Goal: Information Seeking & Learning: Get advice/opinions

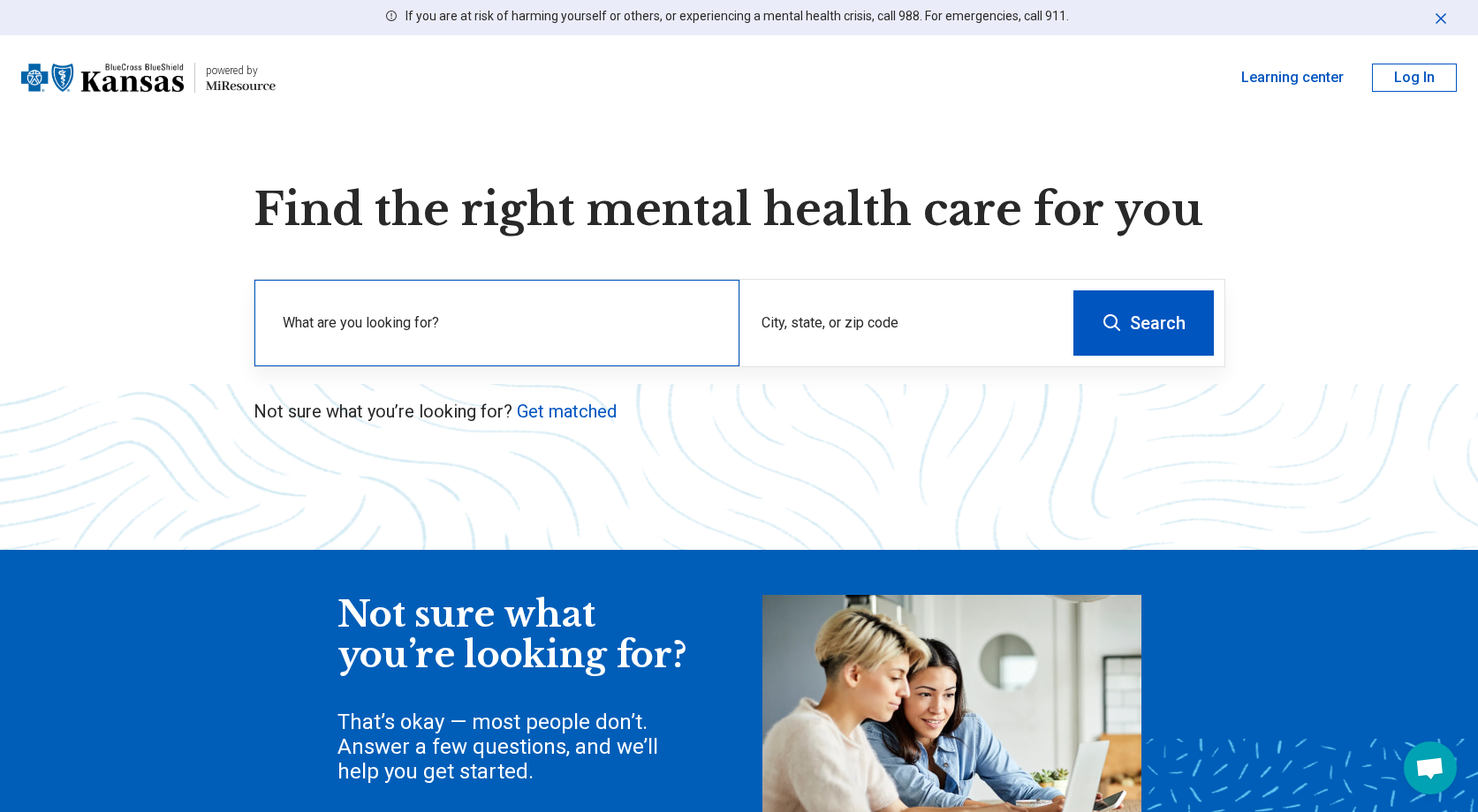
click at [524, 315] on label "What are you looking for?" at bounding box center [500, 323] width 435 height 21
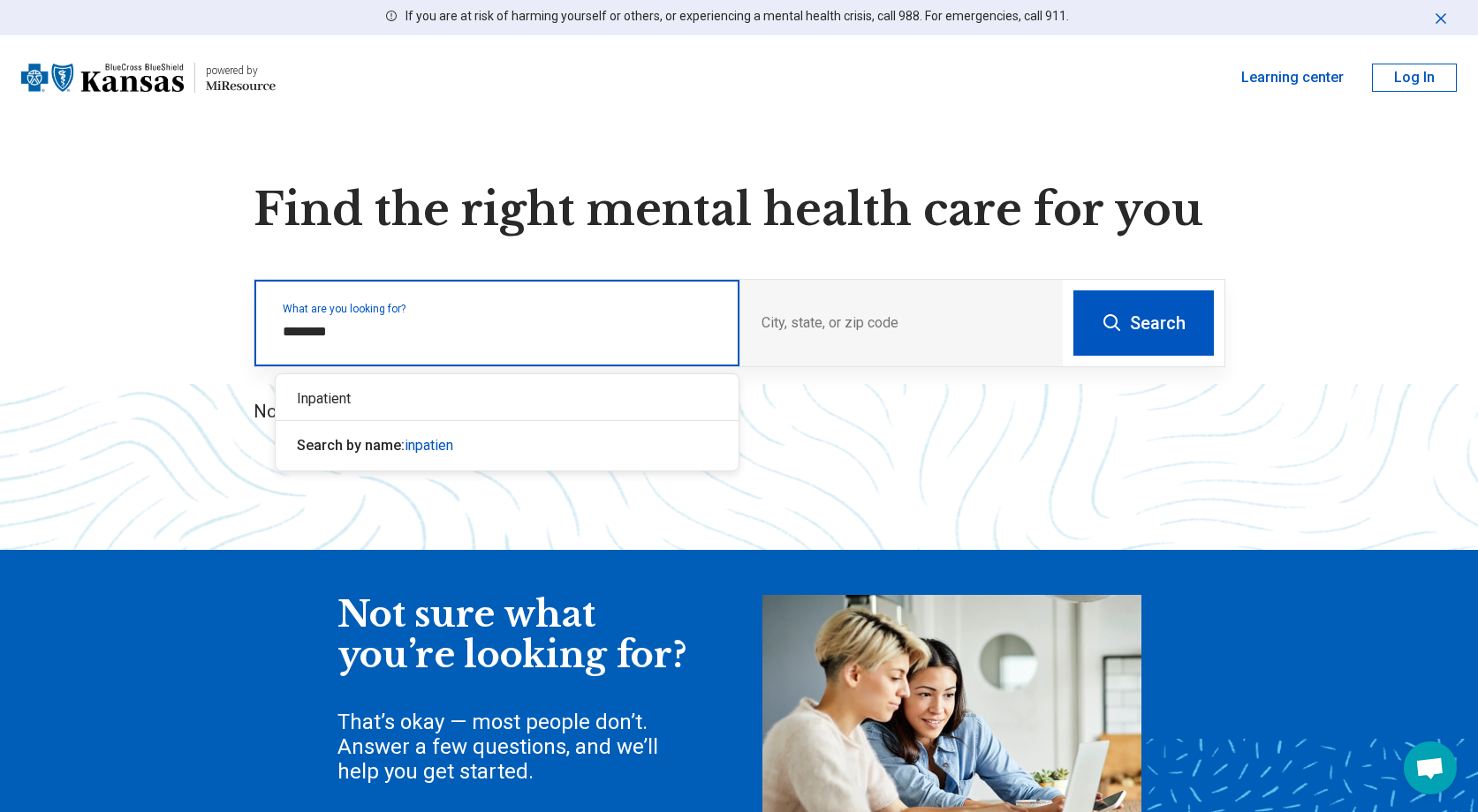
type input "*********"
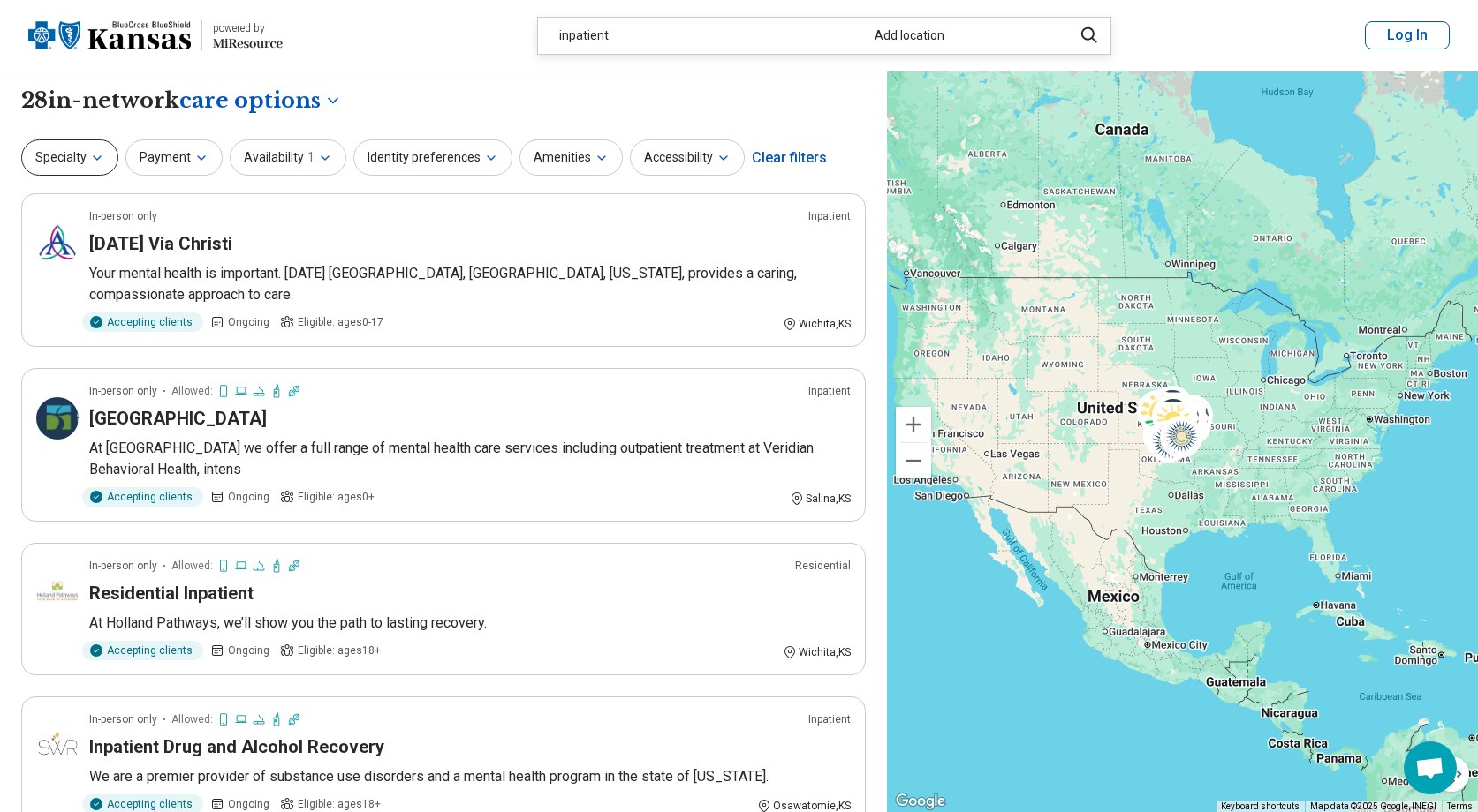
click at [82, 162] on button "Specialty" at bounding box center [70, 157] width 97 height 36
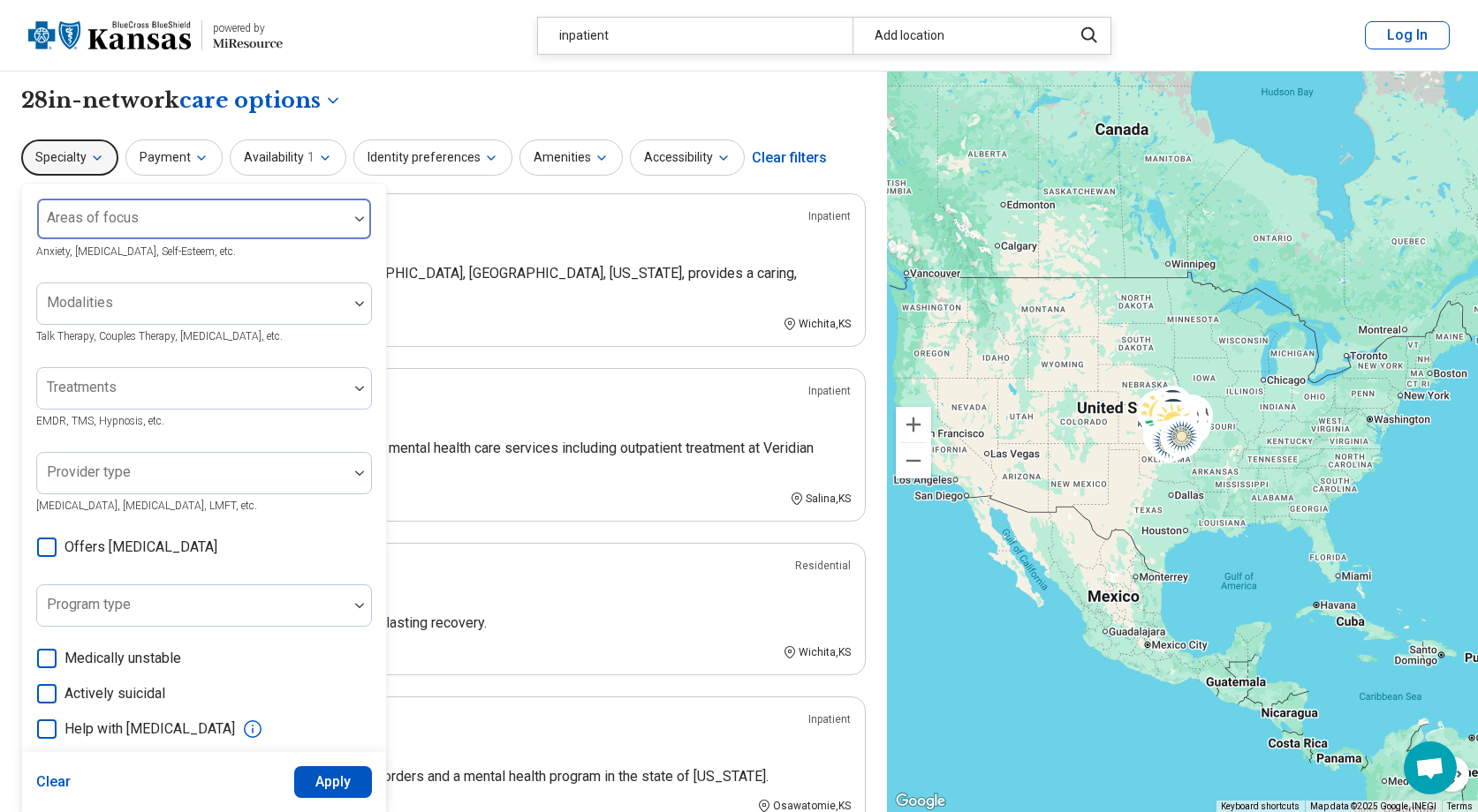
click at [118, 210] on label "Areas of focus" at bounding box center [92, 218] width 91 height 17
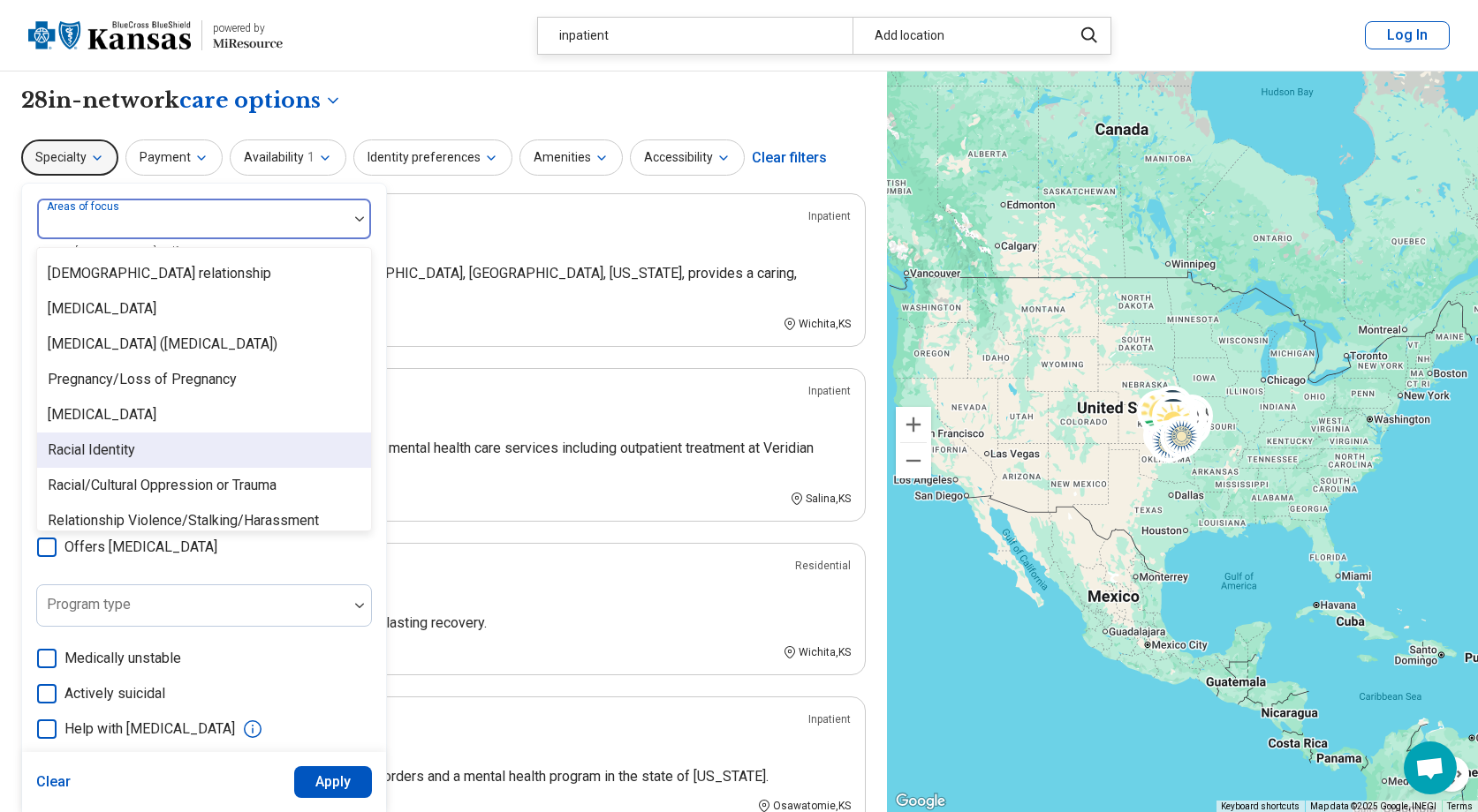
scroll to position [2525, 0]
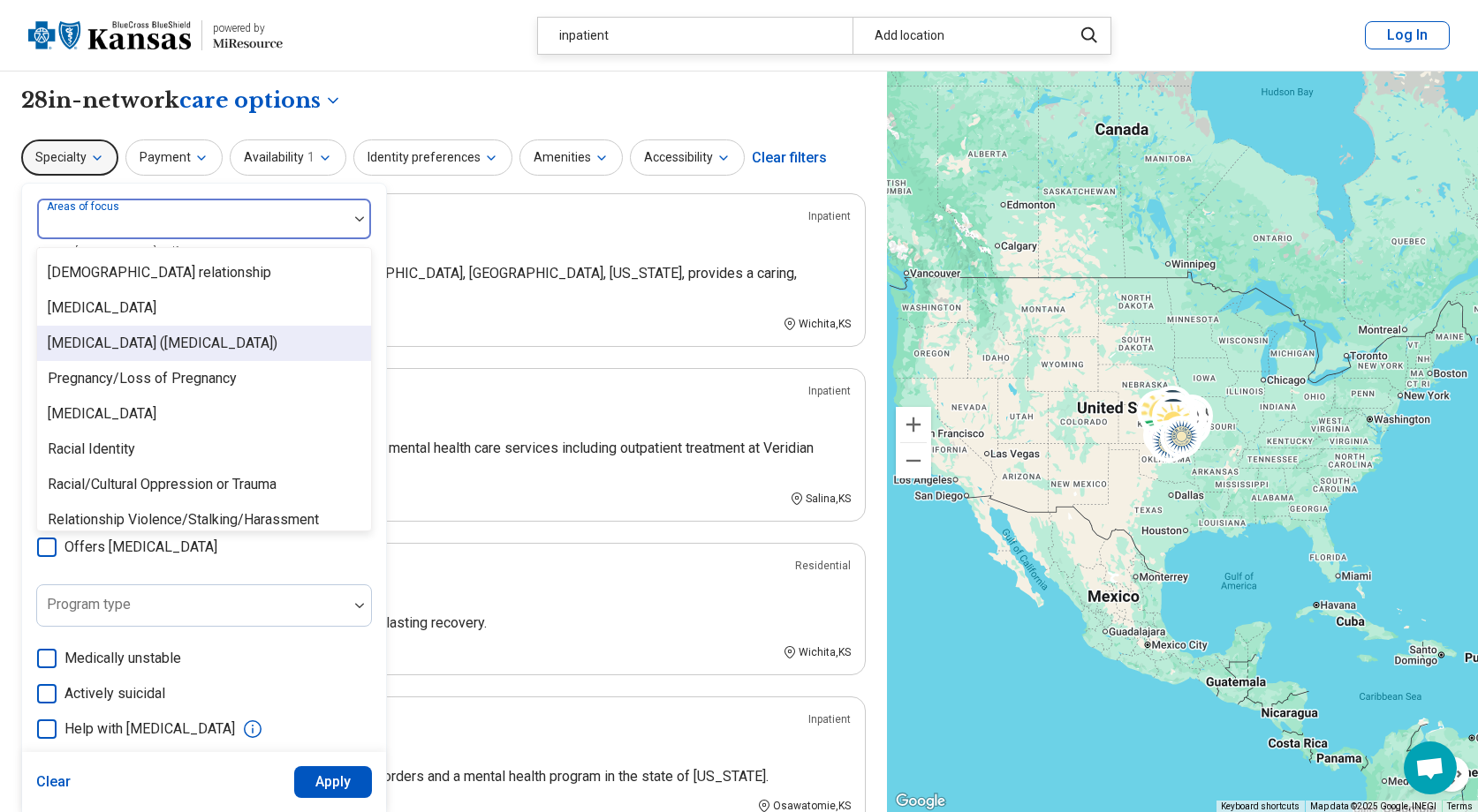
click at [162, 342] on div "[MEDICAL_DATA] ([MEDICAL_DATA])" at bounding box center [162, 343] width 230 height 21
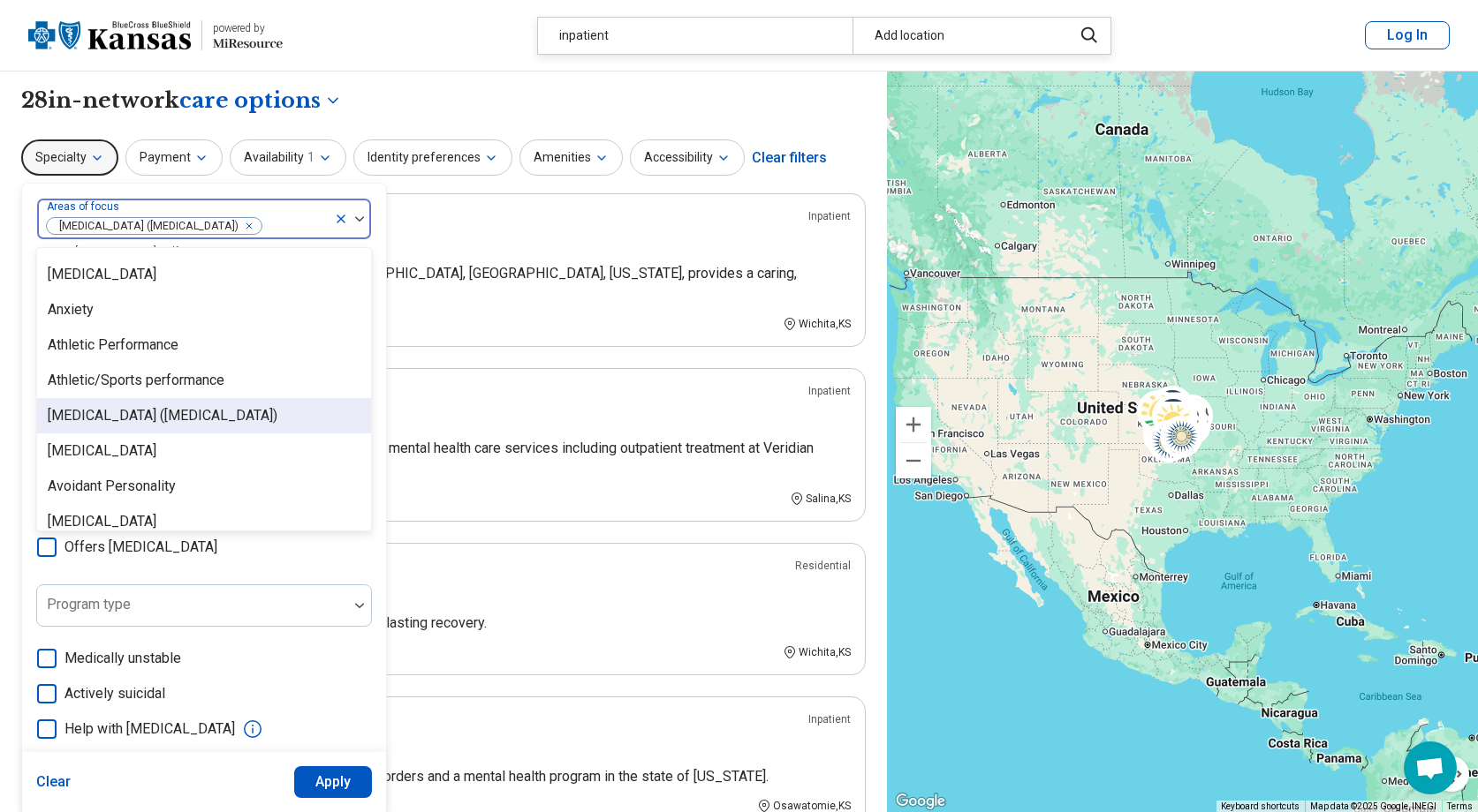
scroll to position [244, 0]
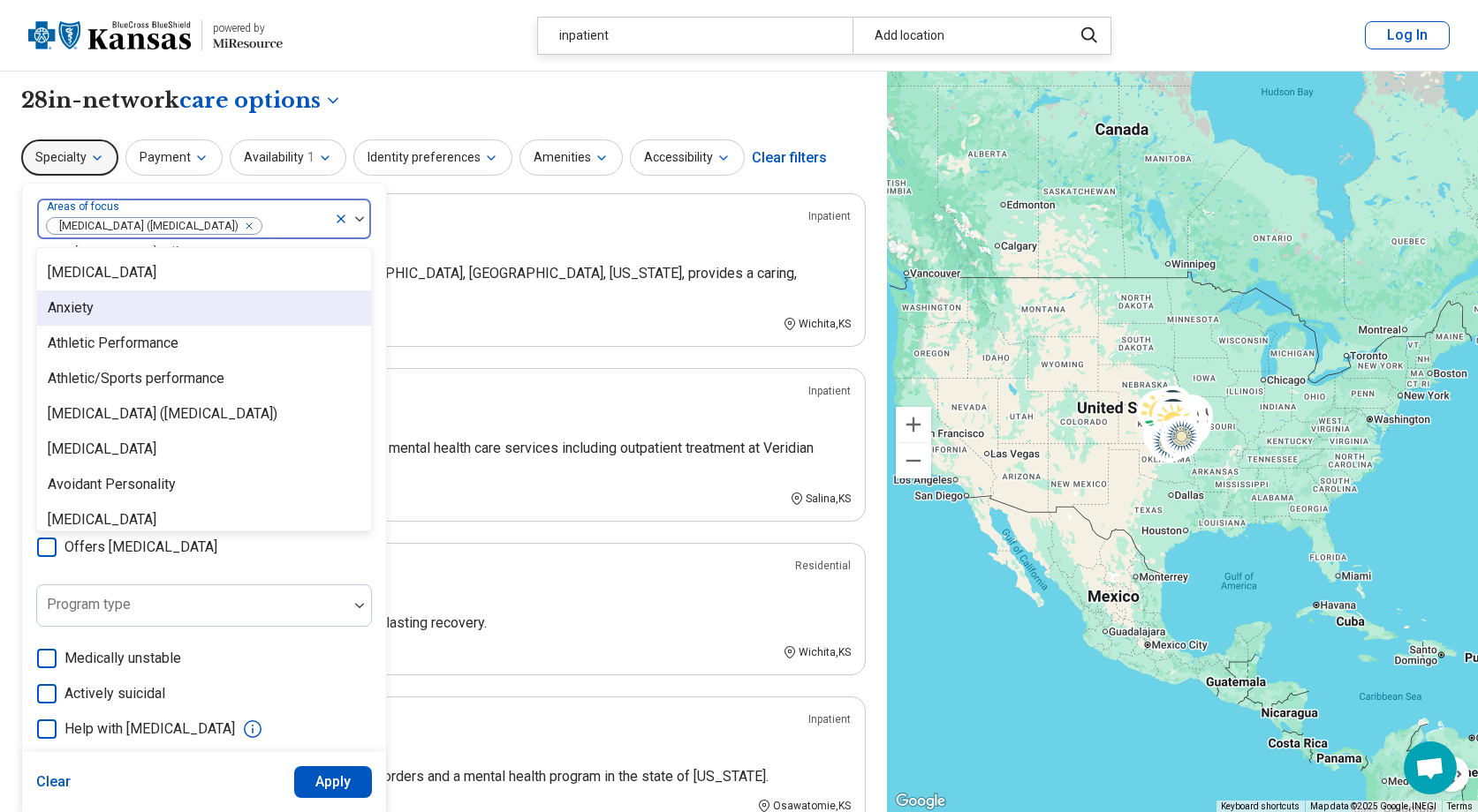
click at [163, 310] on div "Anxiety" at bounding box center [204, 308] width 334 height 36
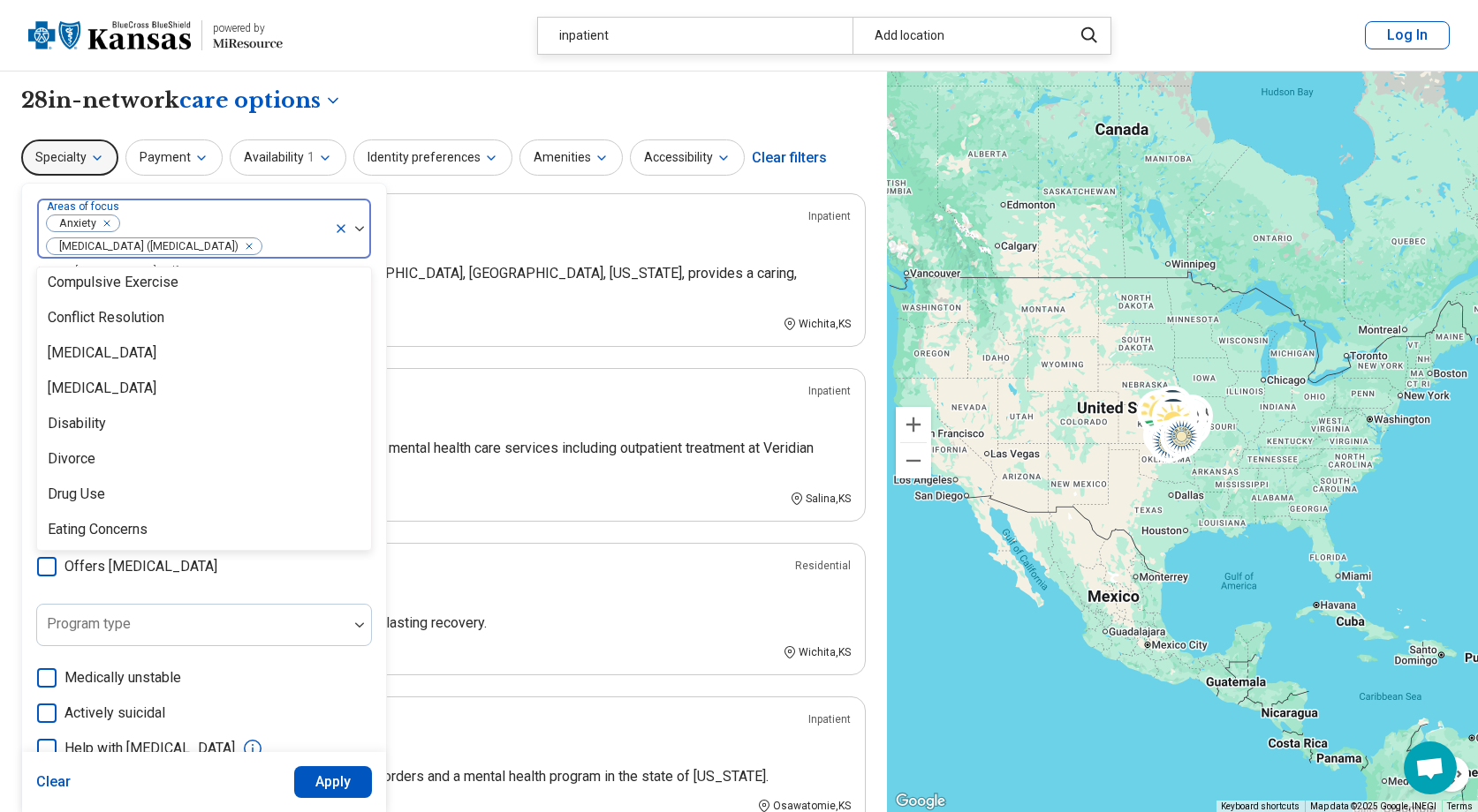
scroll to position [939, 0]
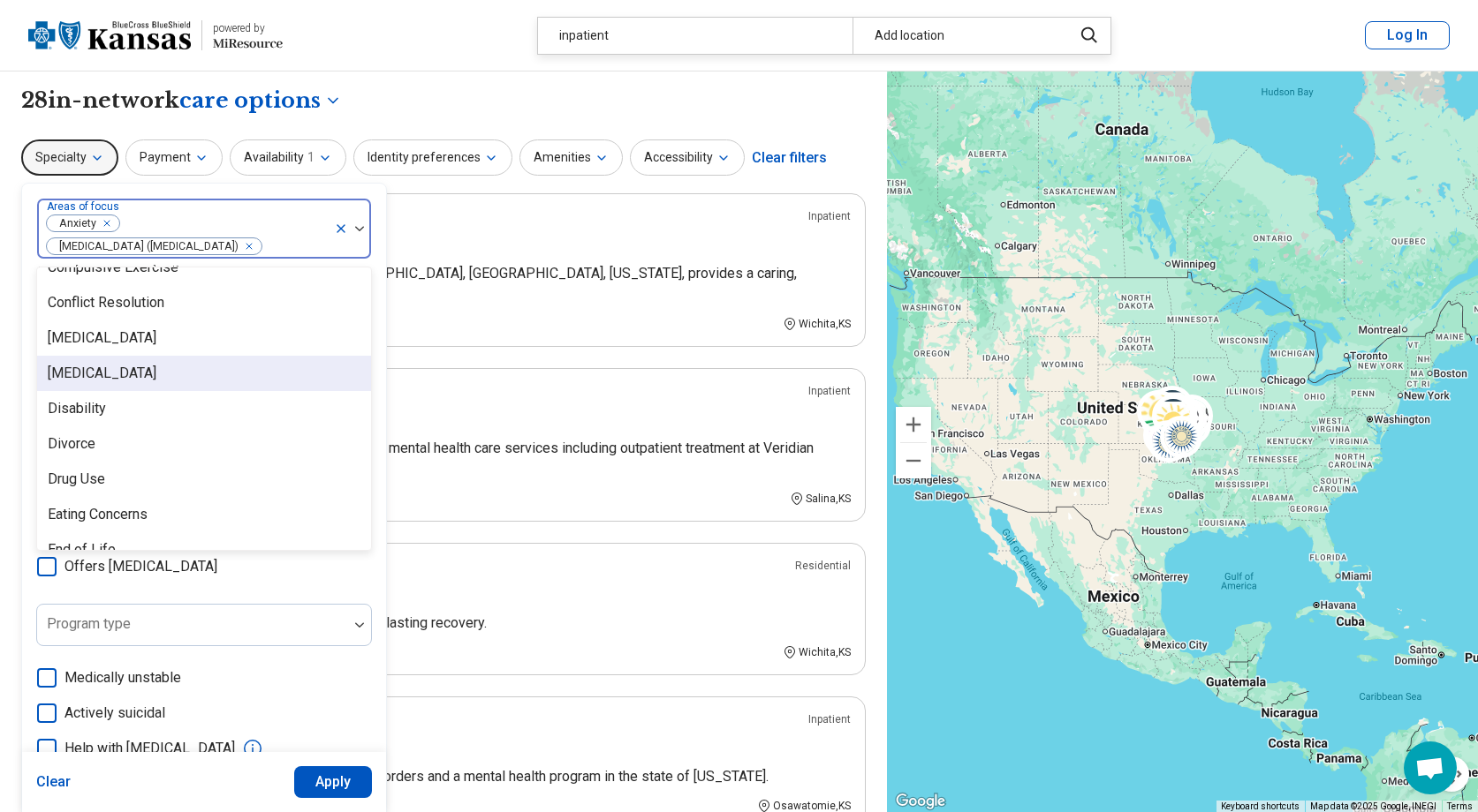
click at [135, 366] on div "[MEDICAL_DATA]" at bounding box center [204, 374] width 334 height 36
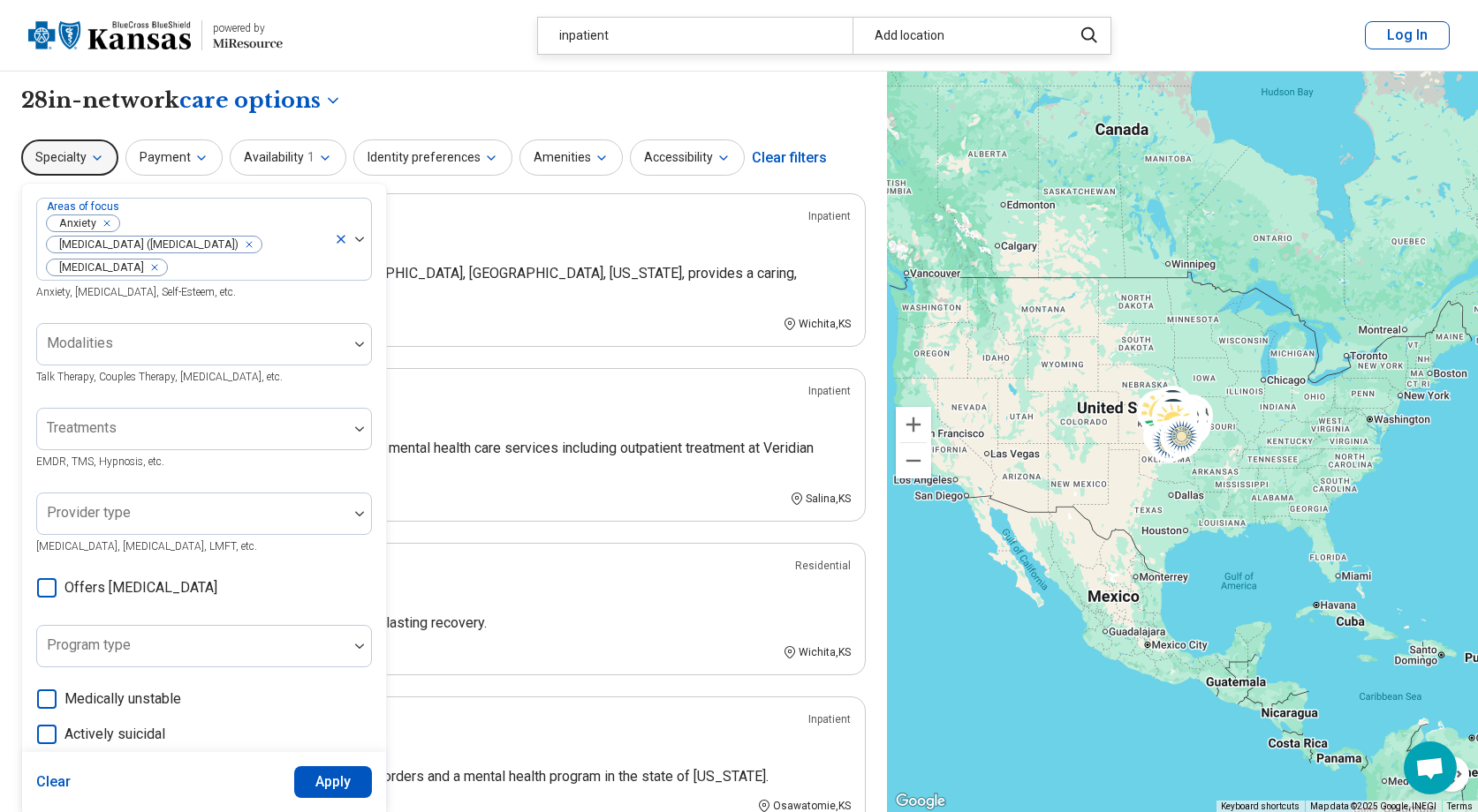
click at [427, 353] on ul "In-person only Inpatient [DATE] Via Christi Your mental health is important. [D…" at bounding box center [442, 512] width 844 height 636
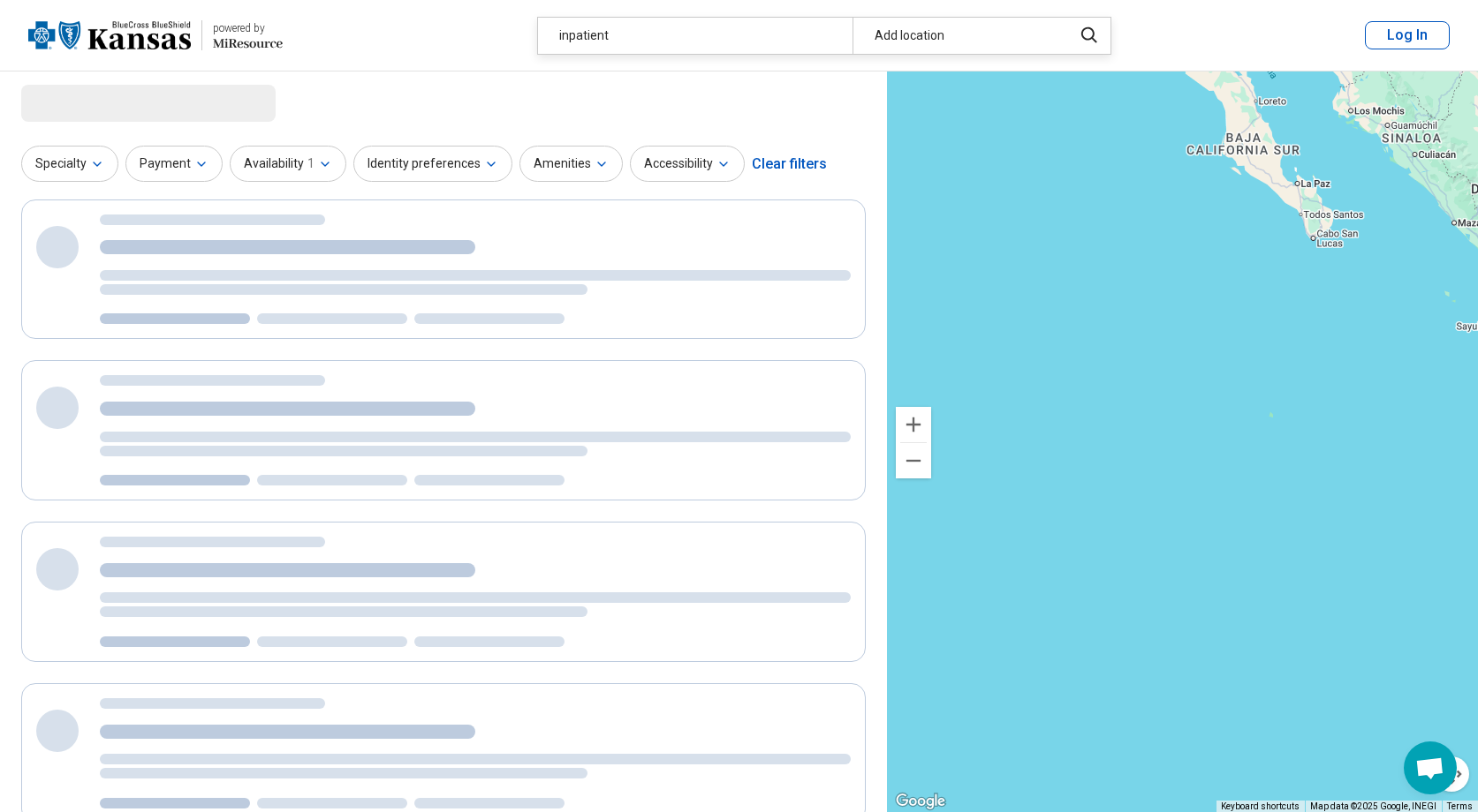
scroll to position [0, 0]
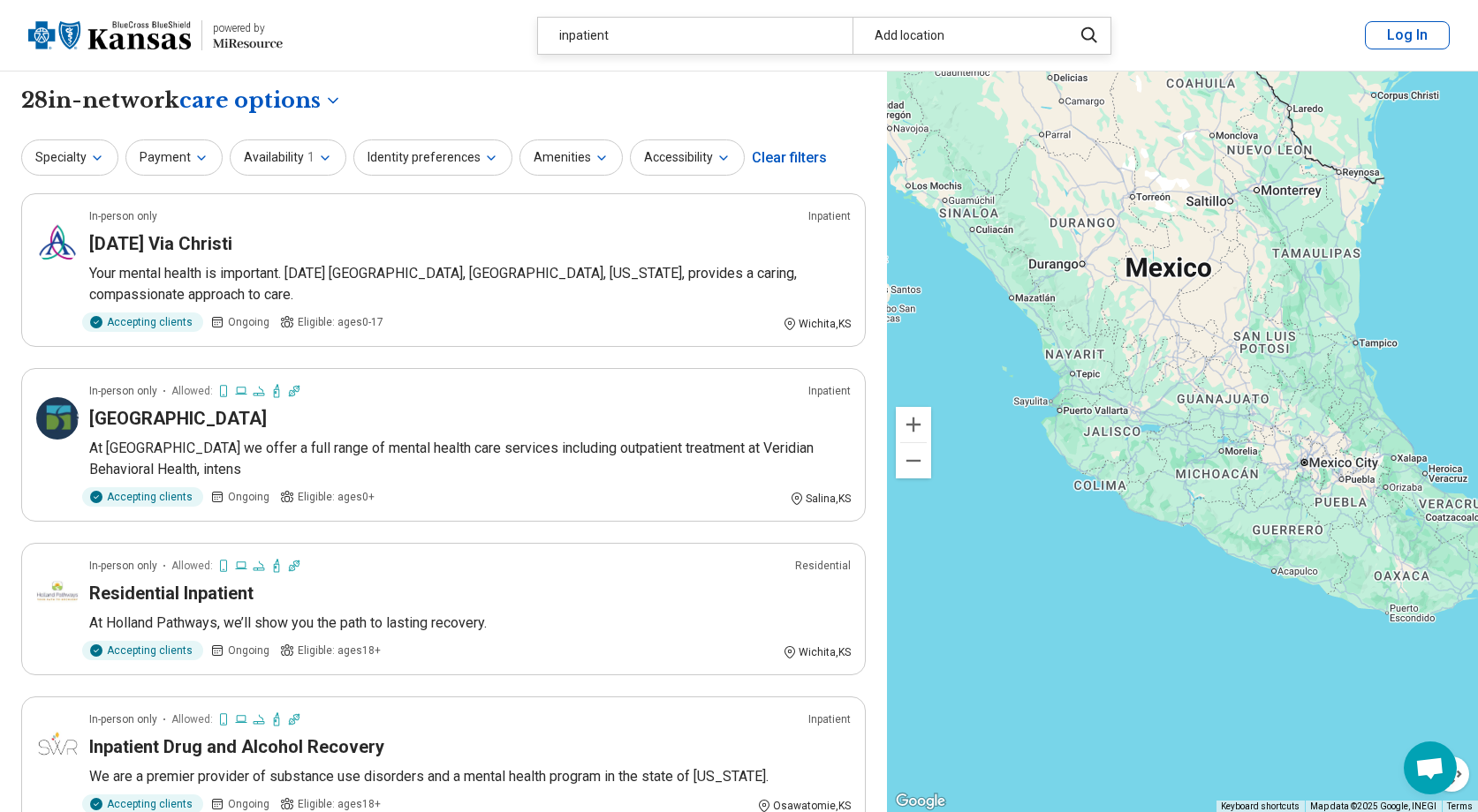
drag, startPoint x: 1315, startPoint y: 191, endPoint x: 874, endPoint y: 262, distance: 446.7
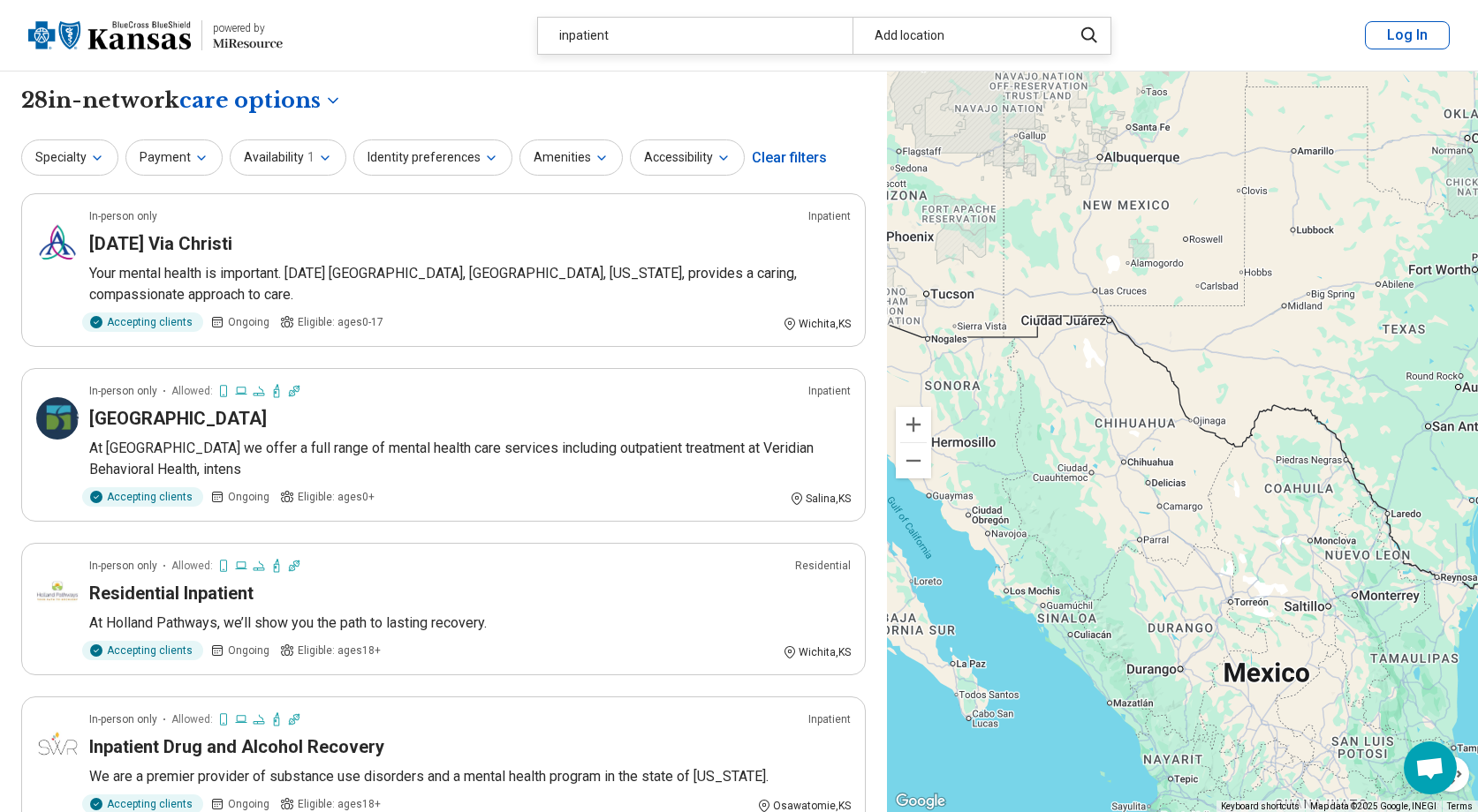
drag, startPoint x: 1058, startPoint y: 194, endPoint x: 1165, endPoint y: 627, distance: 446.0
click at [1158, 628] on div at bounding box center [1182, 442] width 590 height 741
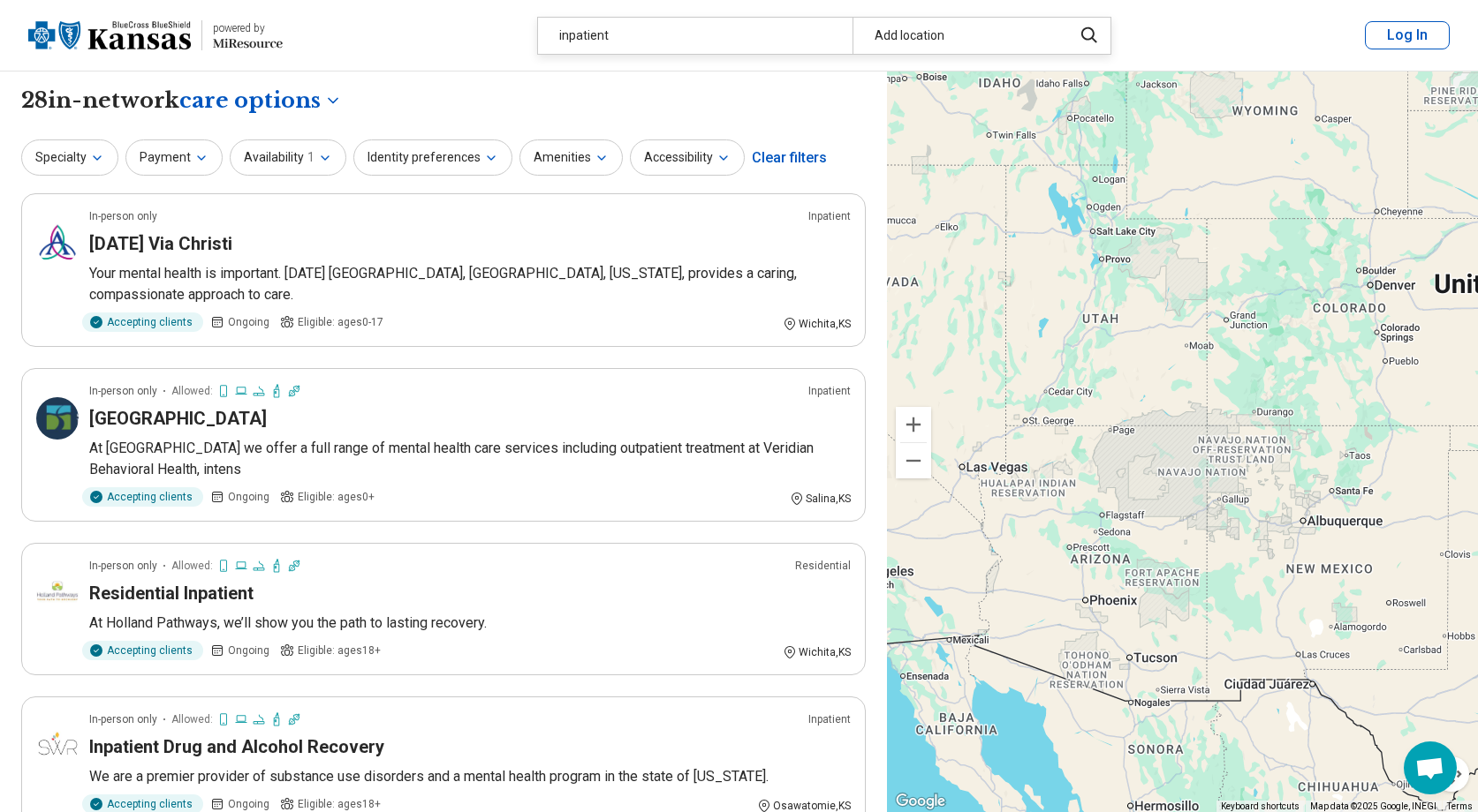
drag, startPoint x: 954, startPoint y: 266, endPoint x: 1148, endPoint y: 611, distance: 395.8
click at [1148, 611] on div at bounding box center [1182, 442] width 590 height 741
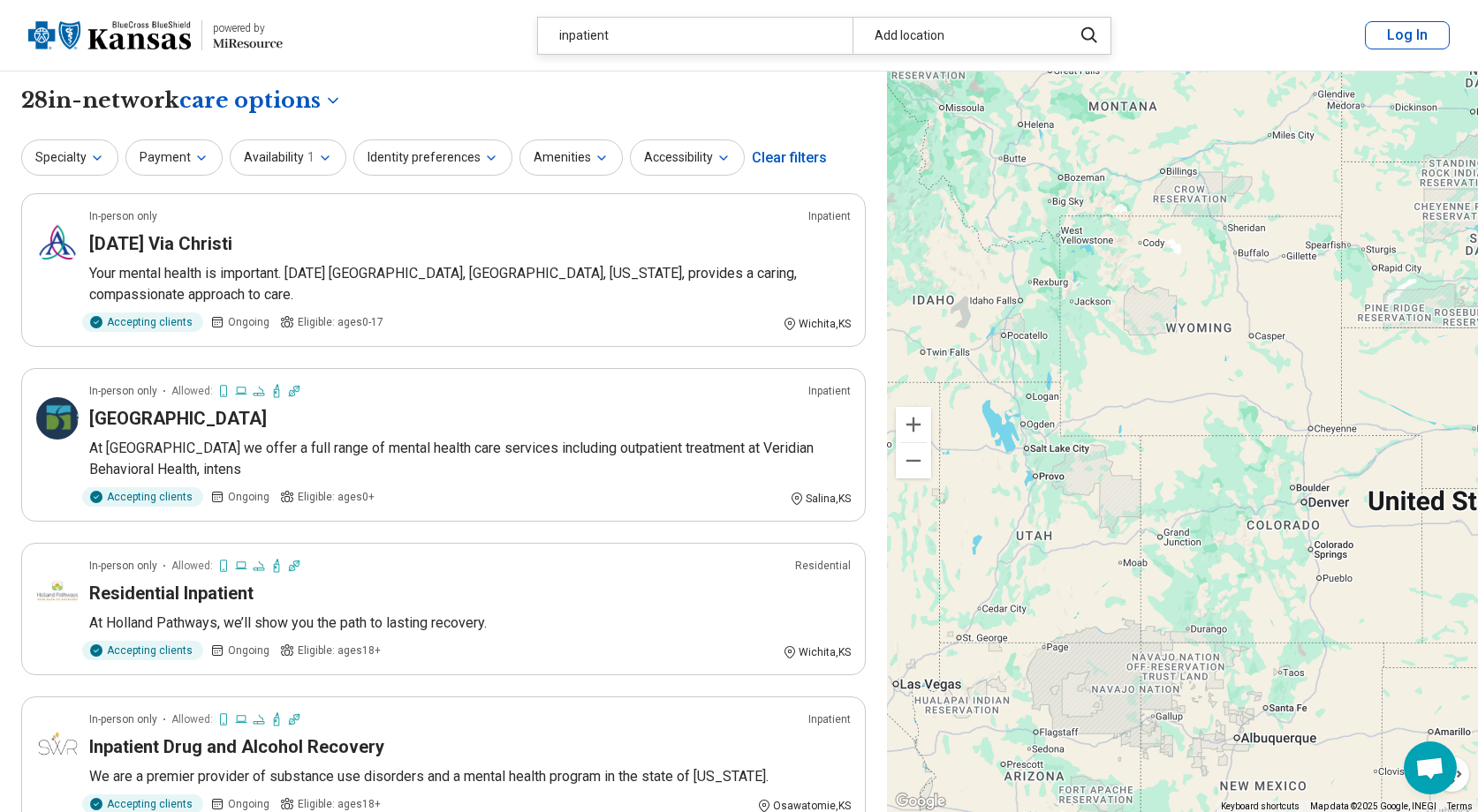
drag, startPoint x: 1169, startPoint y: 364, endPoint x: 1103, endPoint y: 581, distance: 226.8
click at [1104, 581] on div at bounding box center [1182, 442] width 590 height 741
click at [1149, 595] on div at bounding box center [1182, 442] width 590 height 741
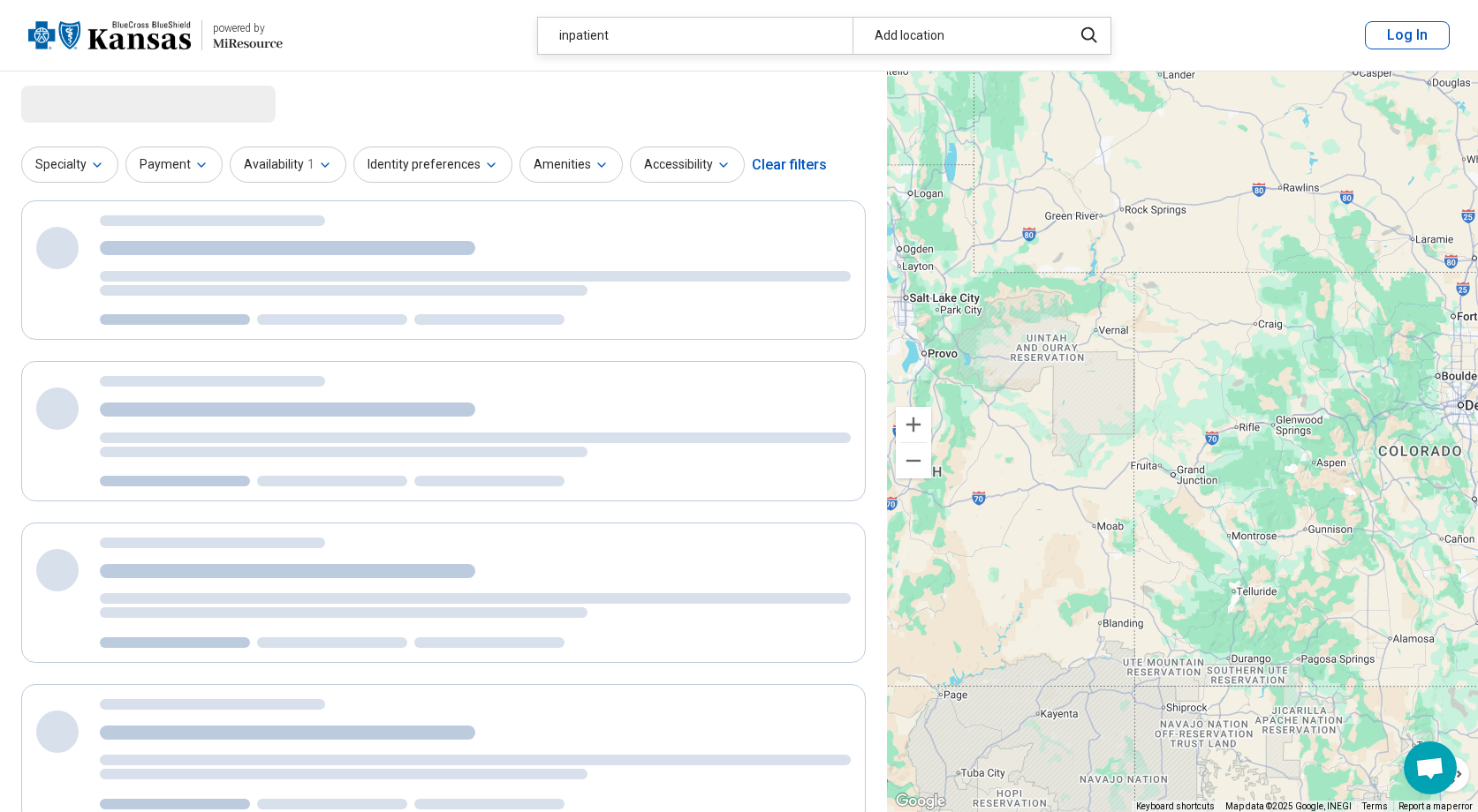
select select "***"
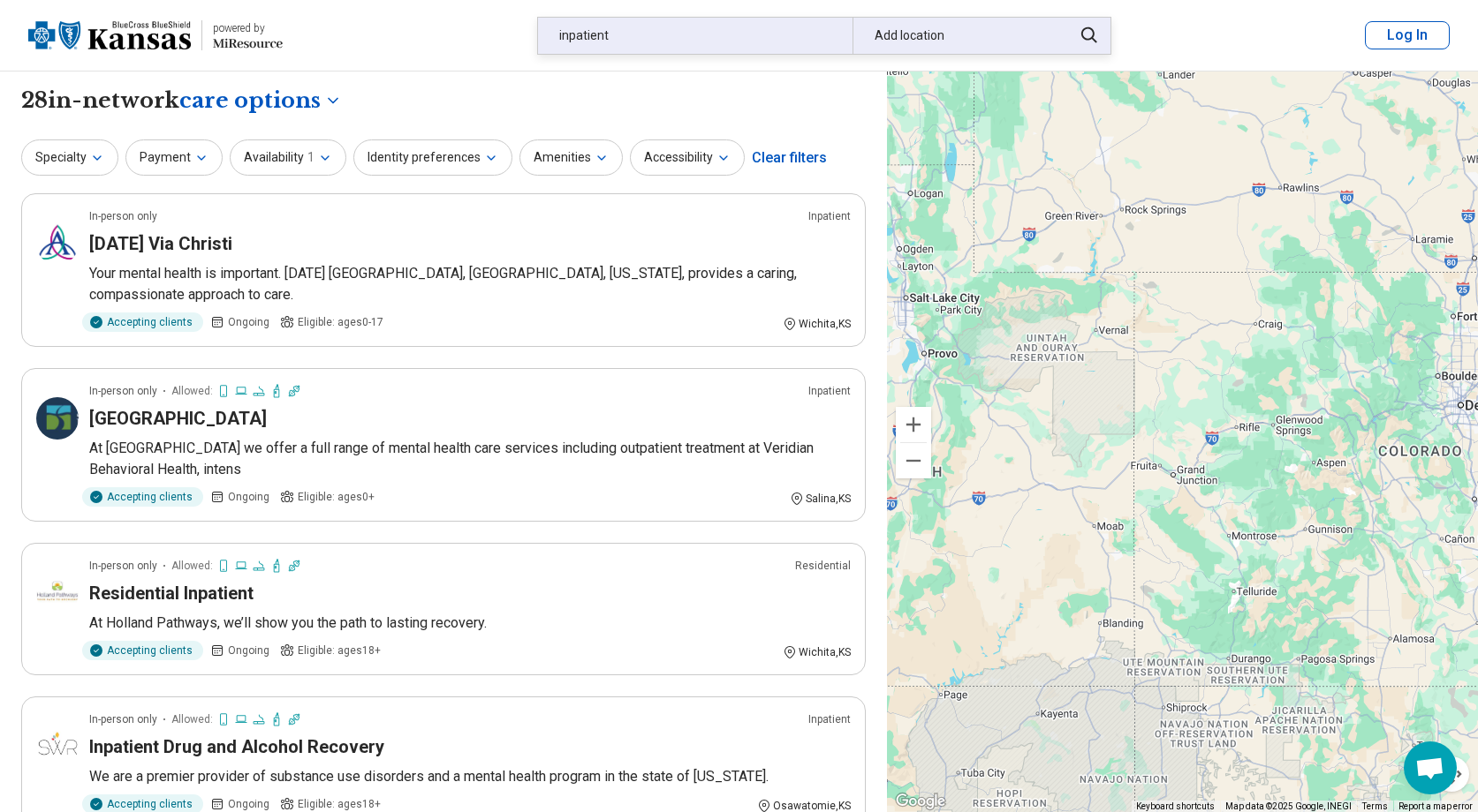
click at [948, 33] on div "Add location" at bounding box center [956, 36] width 210 height 36
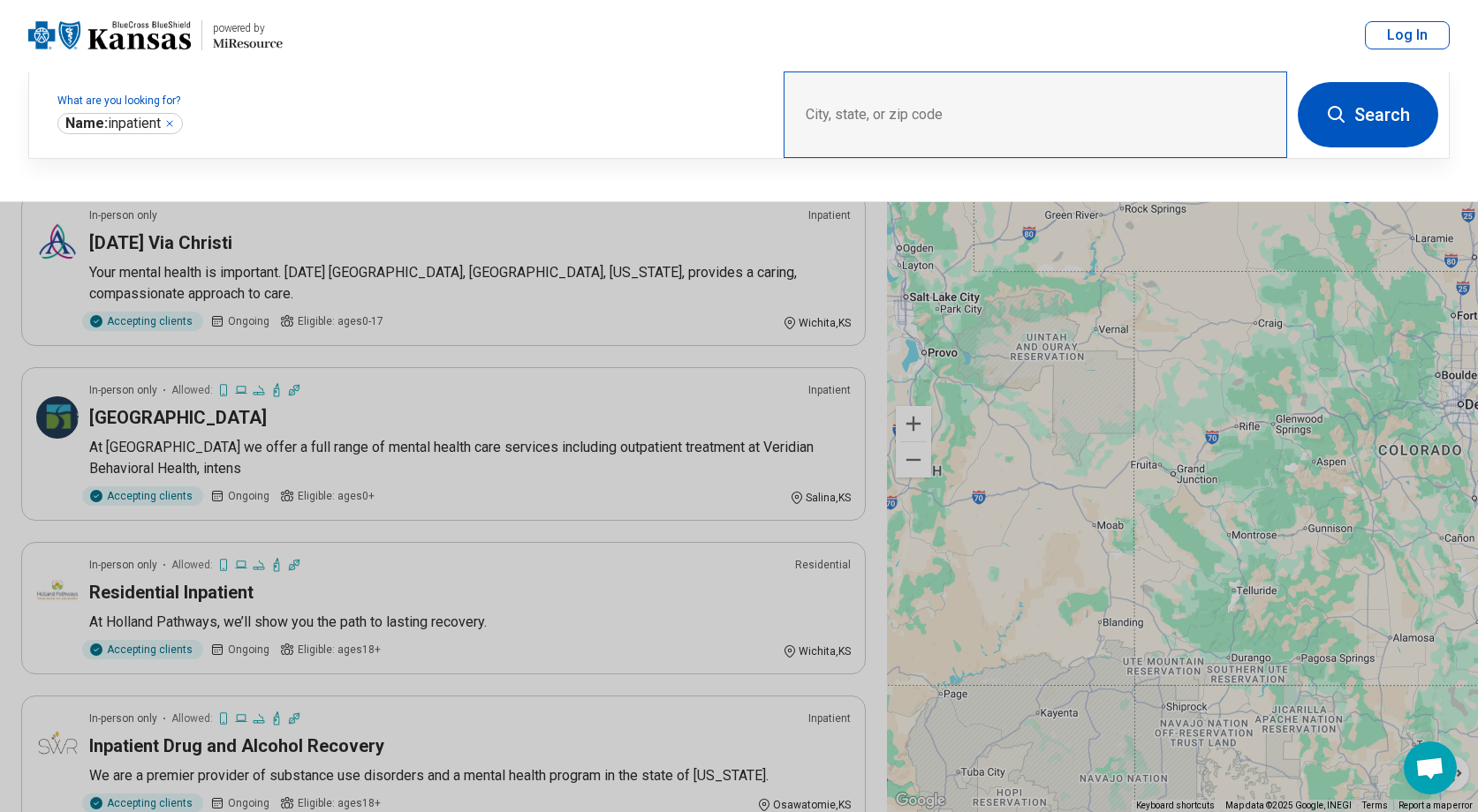
click at [939, 117] on div "City, state, or zip code" at bounding box center [1035, 114] width 503 height 86
